Goal: Information Seeking & Learning: Learn about a topic

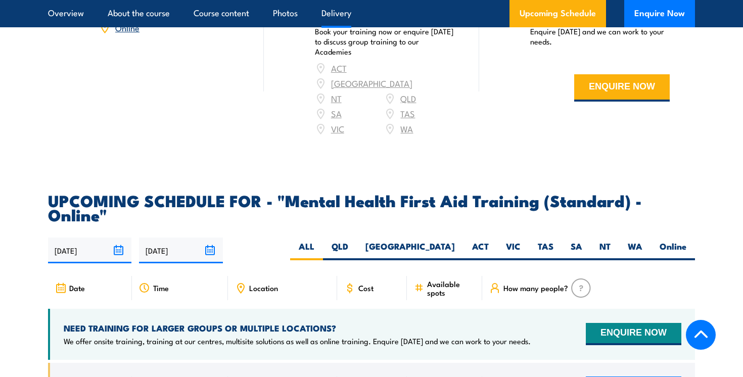
scroll to position [1904, 0]
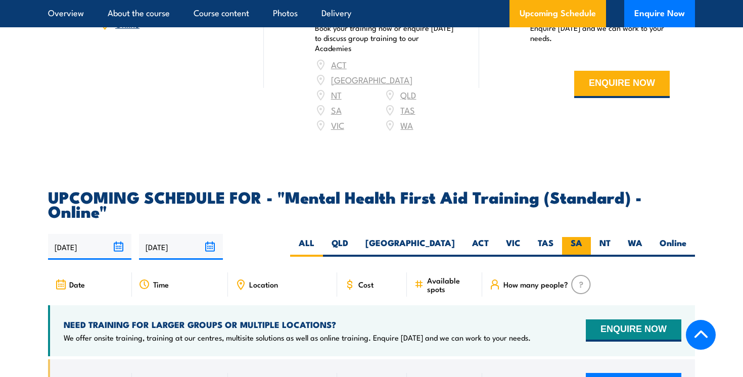
click at [575, 237] on label "SA" at bounding box center [576, 247] width 29 height 20
click at [582, 237] on input "SA" at bounding box center [585, 240] width 7 height 7
radio input "true"
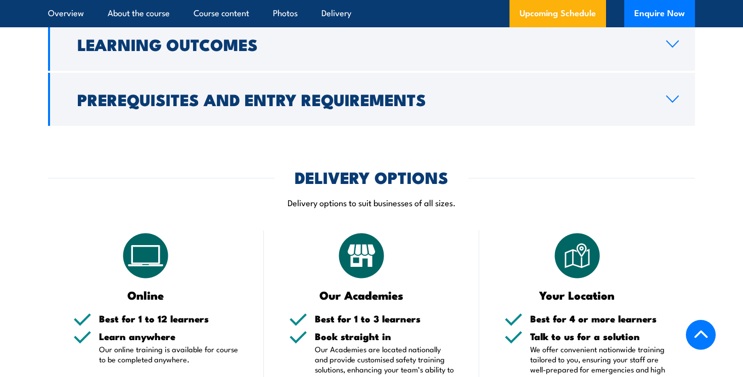
scroll to position [1521, 0]
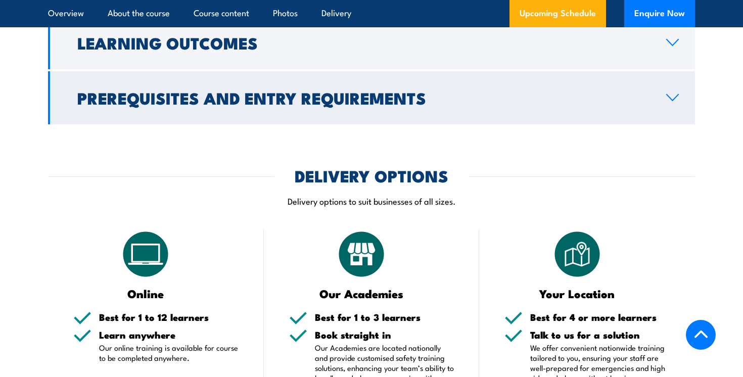
click at [671, 93] on icon at bounding box center [672, 97] width 14 height 8
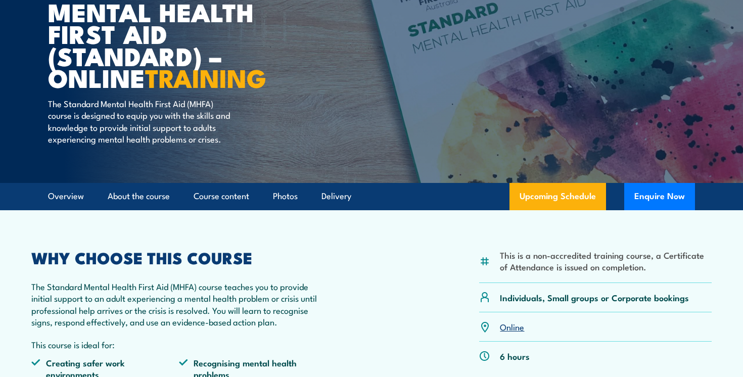
scroll to position [112, 0]
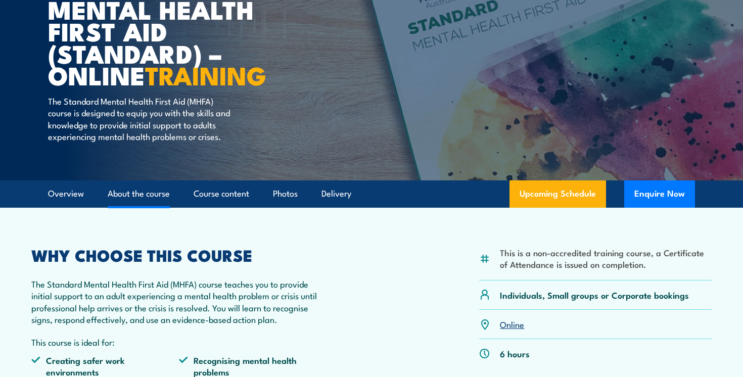
click at [137, 205] on link "About the course" at bounding box center [139, 193] width 62 height 27
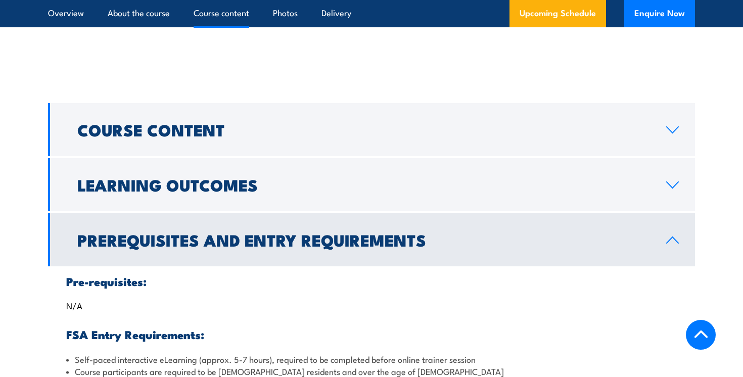
scroll to position [1034, 0]
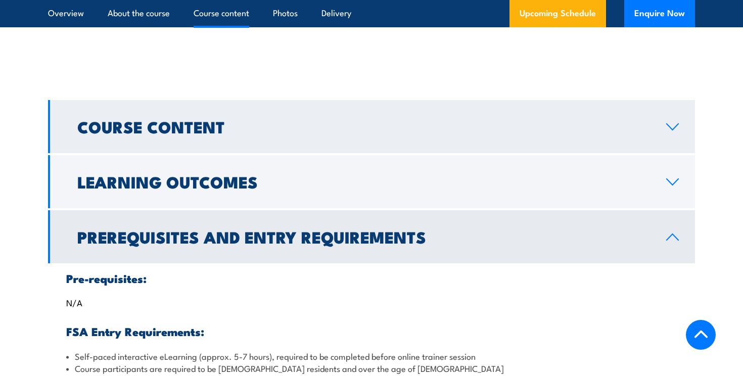
click at [672, 123] on icon at bounding box center [672, 127] width 14 height 8
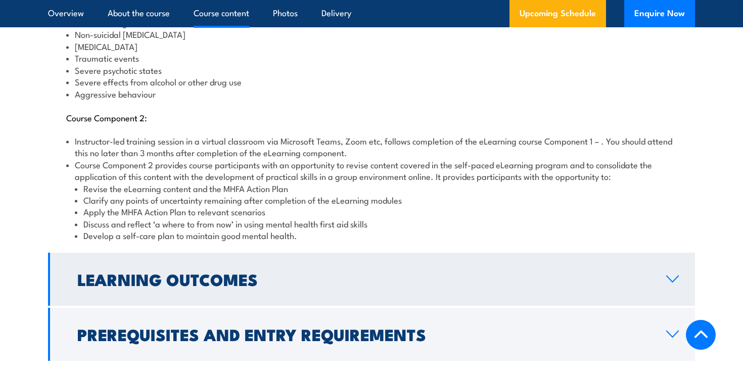
scroll to position [1295, 0]
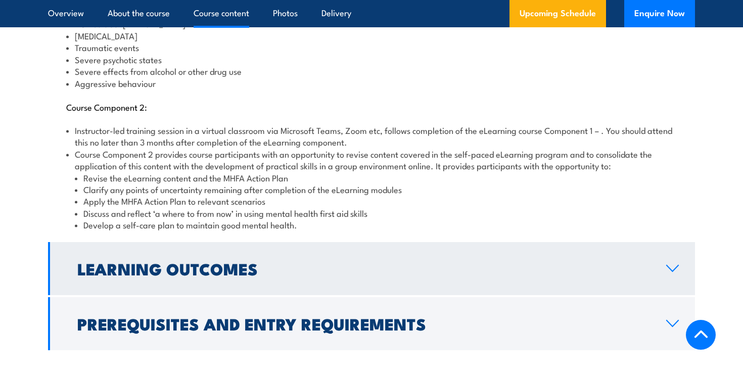
click at [672, 265] on icon at bounding box center [672, 268] width 12 height 6
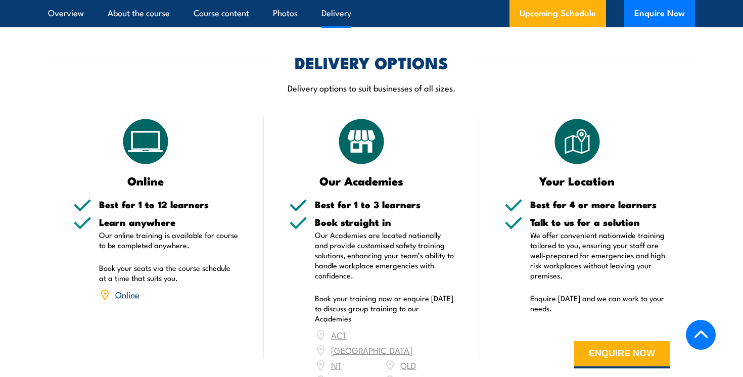
scroll to position [1341, 0]
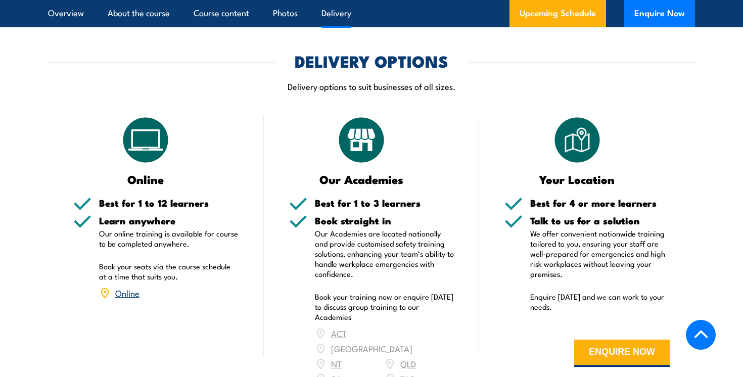
click at [129, 286] on link "Online" at bounding box center [127, 292] width 24 height 12
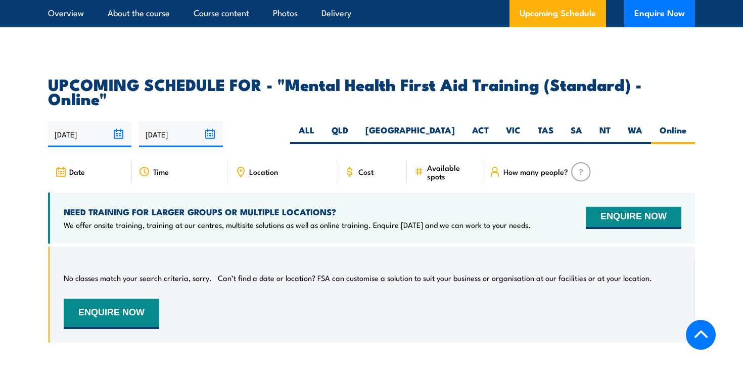
scroll to position [2016, 0]
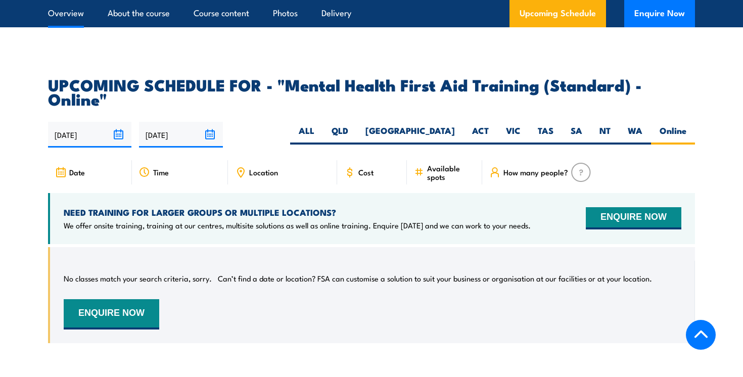
click at [55, 16] on link "Overview" at bounding box center [66, 13] width 36 height 27
